Goal: Information Seeking & Learning: Learn about a topic

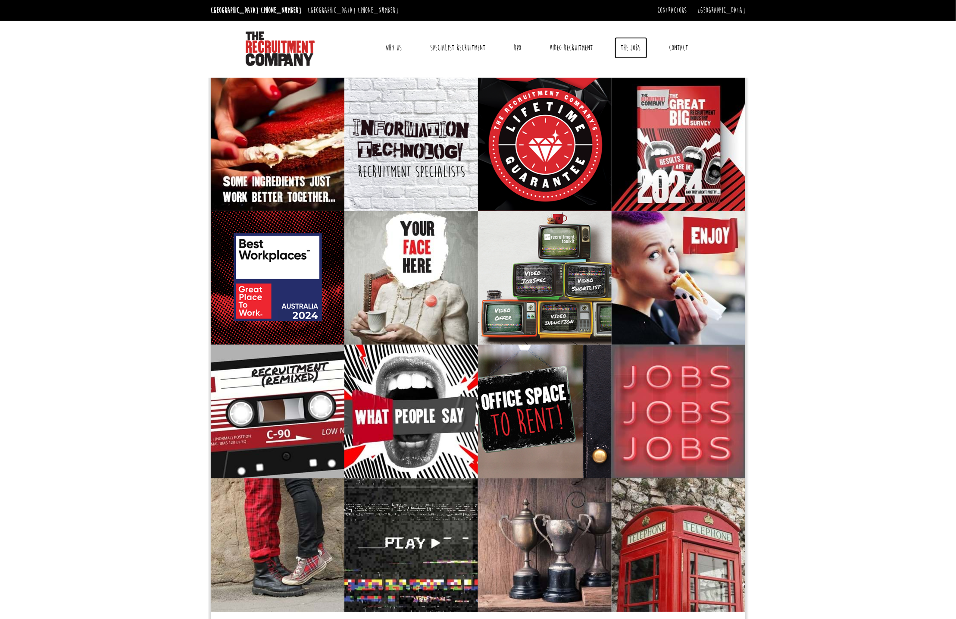
click at [625, 48] on link "The Jobs" at bounding box center [631, 48] width 33 height 22
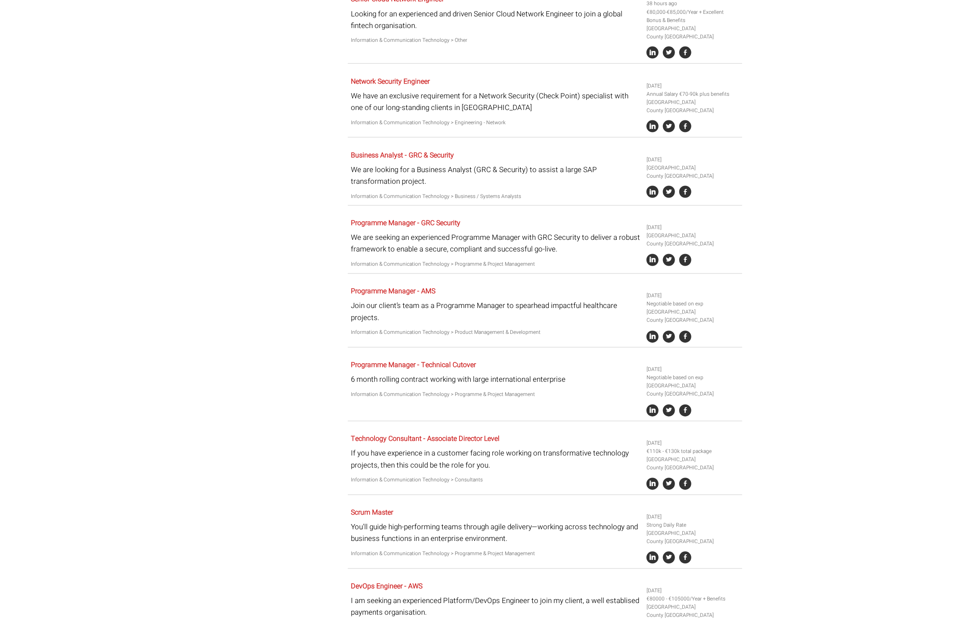
scroll to position [992, 0]
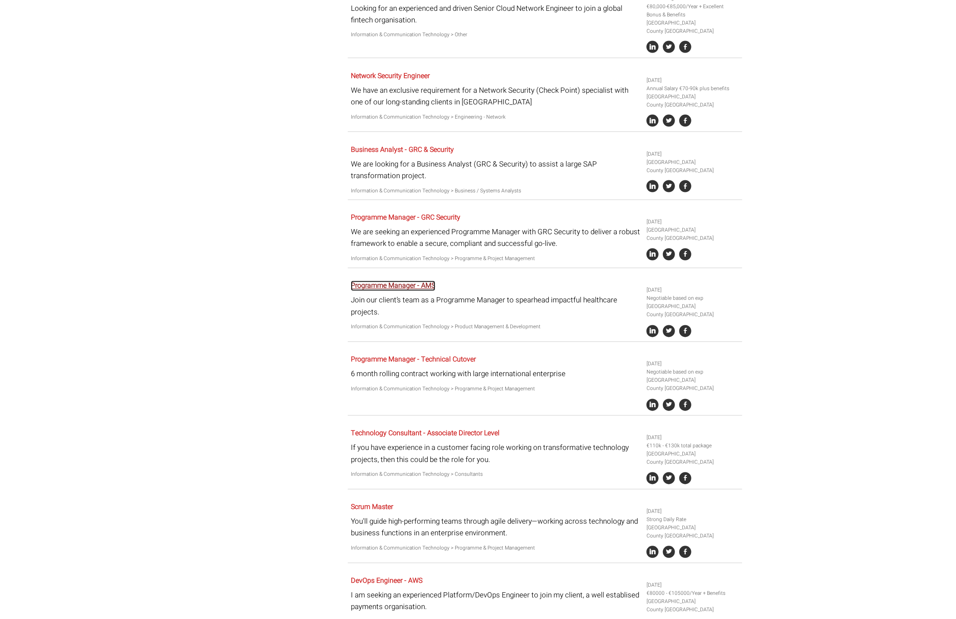
click at [388, 281] on link "Programme Manager - AMS" at bounding box center [393, 286] width 85 height 10
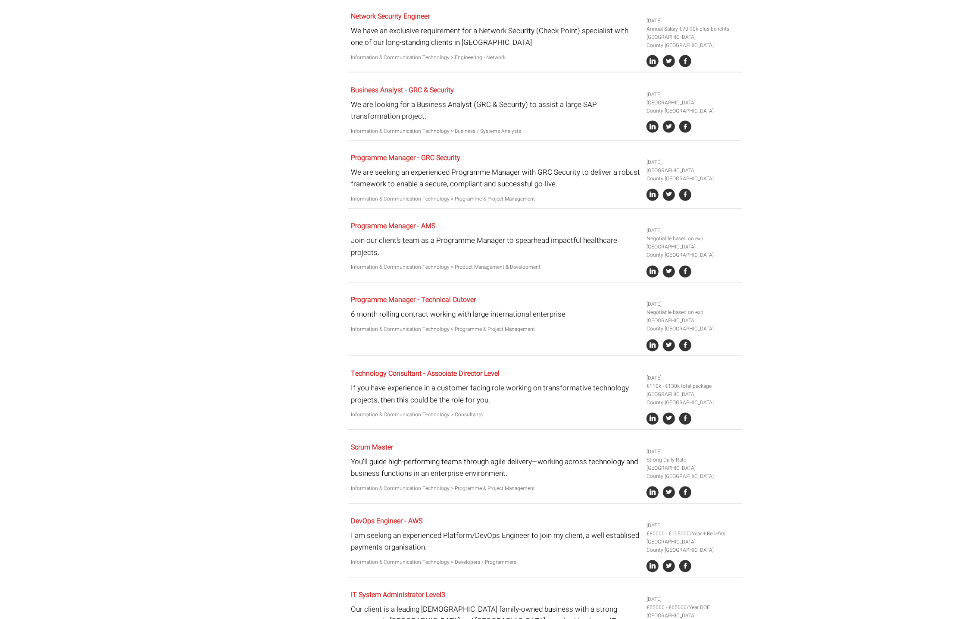
scroll to position [1164, 0]
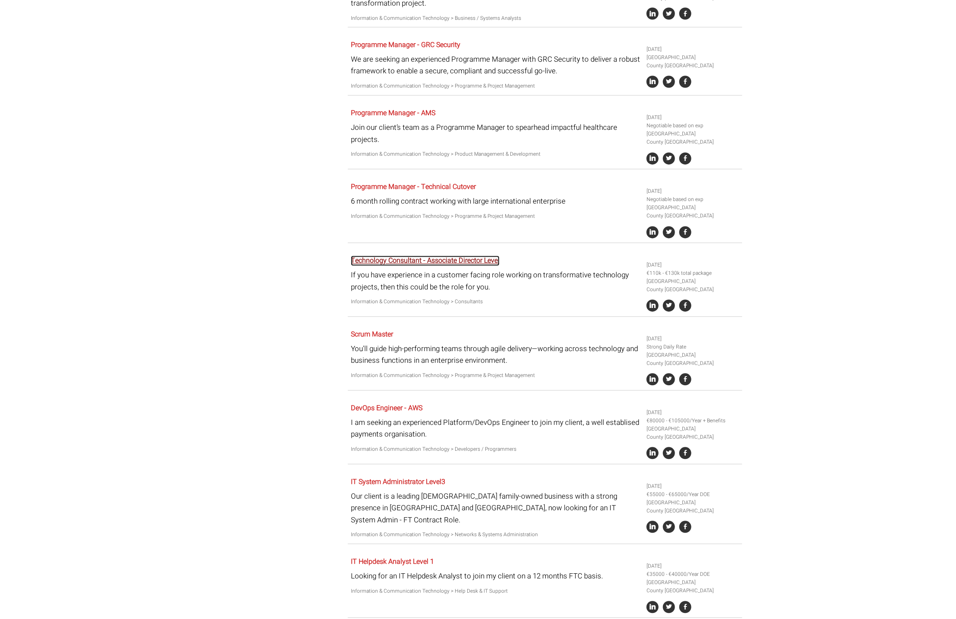
click at [413, 256] on link "Technology Consultant - Associate Director Level" at bounding box center [425, 261] width 149 height 10
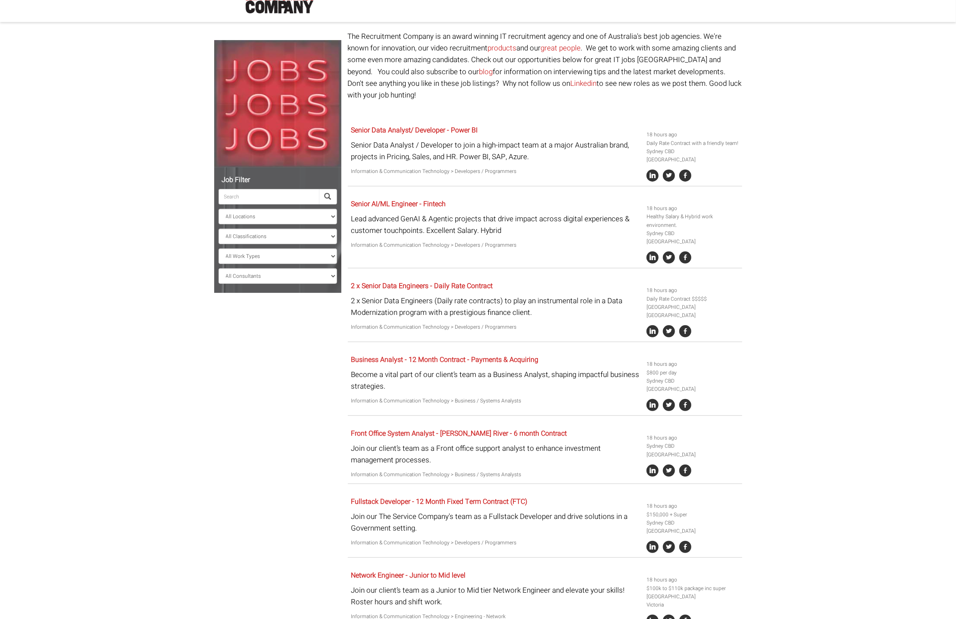
scroll to position [0, 0]
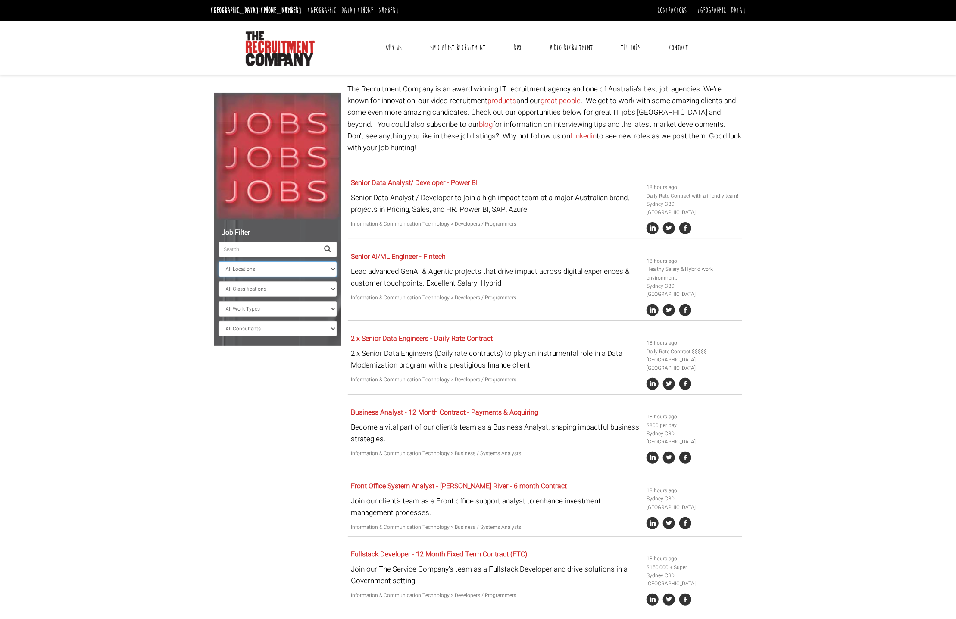
click at [269, 272] on select "All Locations [GEOGRAPHIC_DATA] [GEOGRAPHIC_DATA] [GEOGRAPHIC_DATA] [GEOGRAPHIC…" at bounding box center [278, 269] width 119 height 16
select select "[GEOGRAPHIC_DATA]"
click at [219, 261] on select "All Locations [GEOGRAPHIC_DATA] [GEOGRAPHIC_DATA] [GEOGRAPHIC_DATA] [GEOGRAPHIC…" at bounding box center [278, 269] width 119 height 16
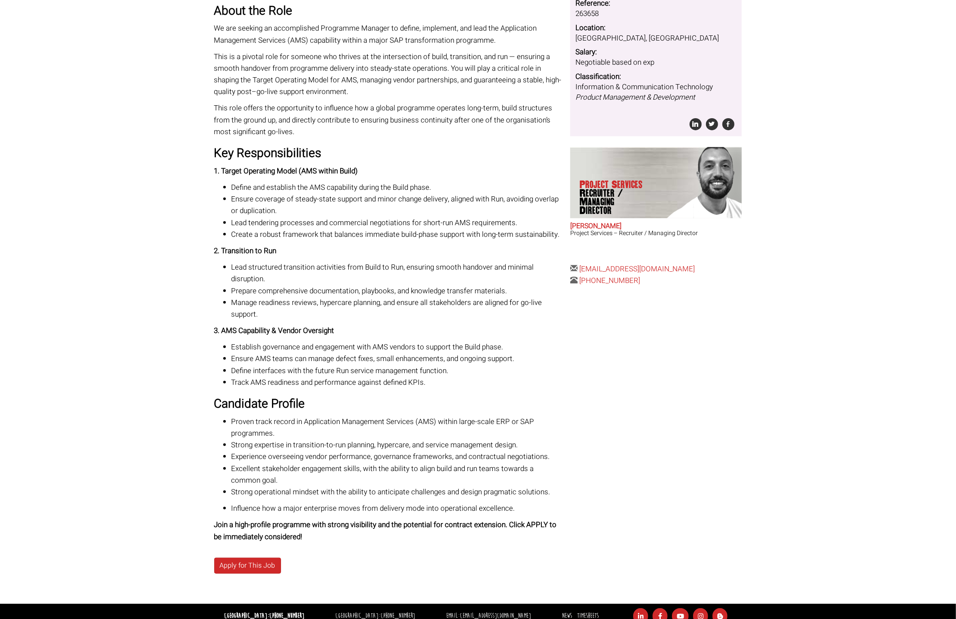
scroll to position [216, 0]
